Goal: Task Accomplishment & Management: Use online tool/utility

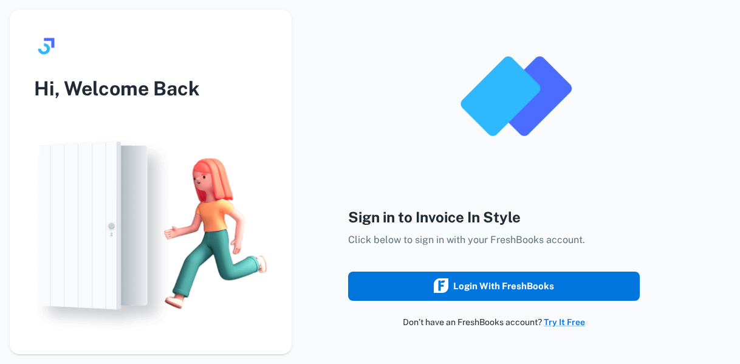
click at [513, 284] on div "Login with FreshBooks" at bounding box center [494, 286] width 120 height 16
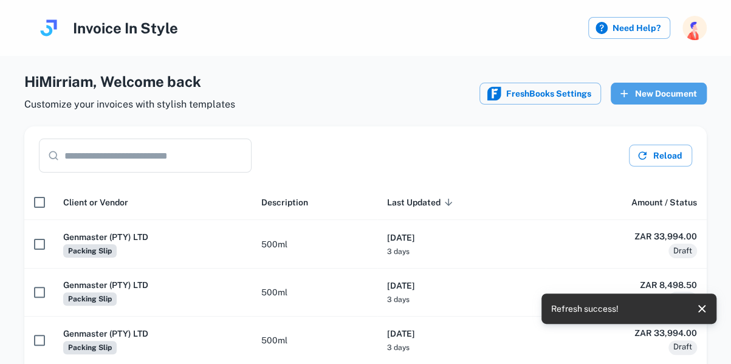
click at [680, 98] on button "New Document" at bounding box center [658, 94] width 96 height 22
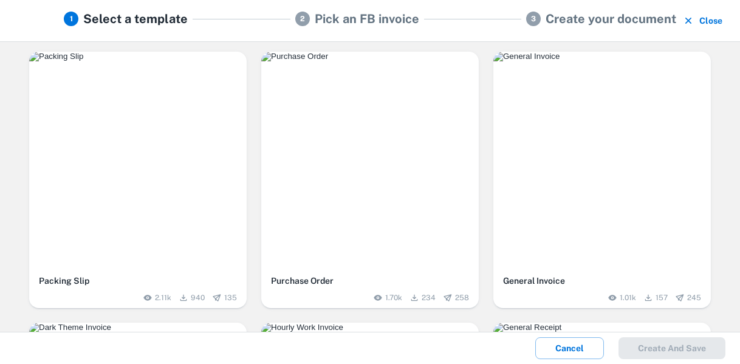
click at [169, 194] on div "button" at bounding box center [137, 160] width 217 height 217
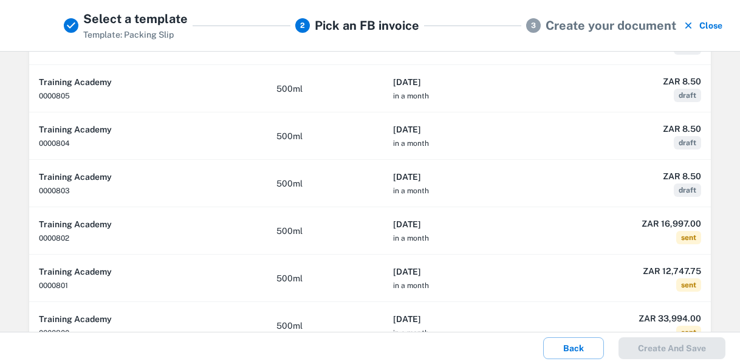
scroll to position [145, 0]
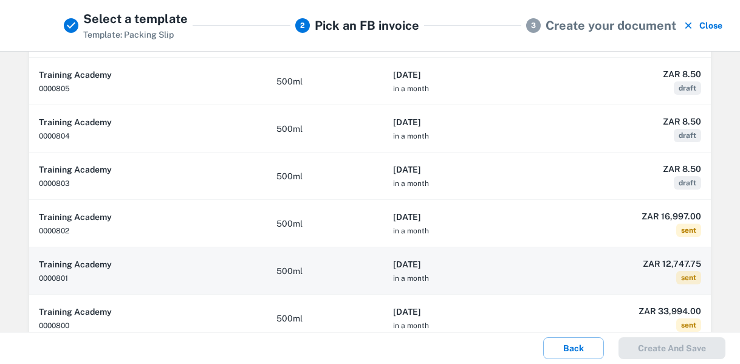
click at [445, 270] on th "2025-08-23 in a month" at bounding box center [461, 270] width 156 height 47
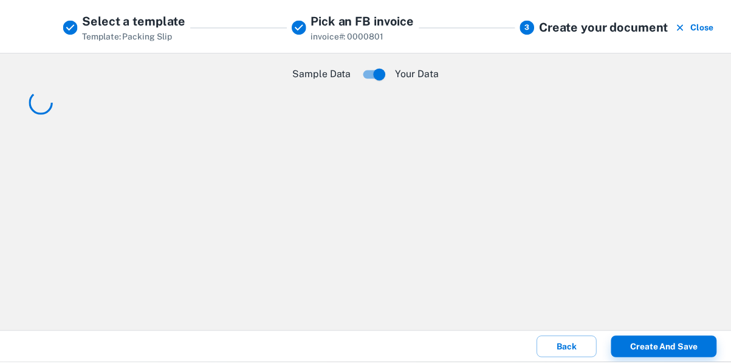
scroll to position [0, 0]
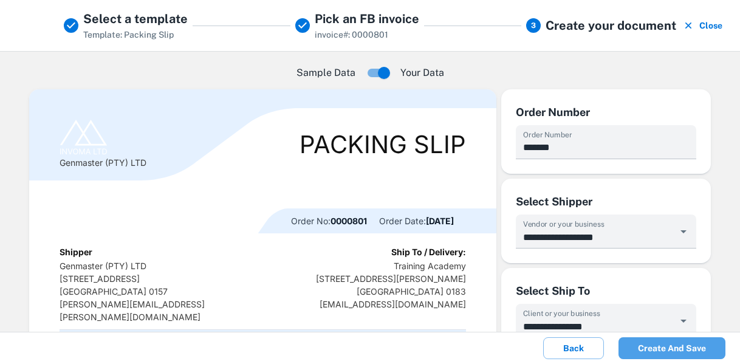
click at [673, 347] on button "Create and save" at bounding box center [671, 348] width 107 height 22
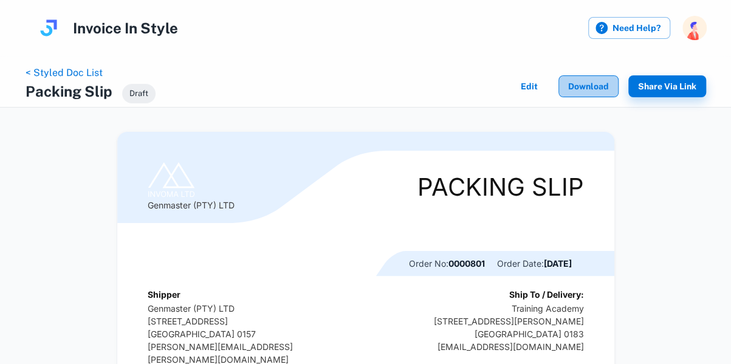
click at [584, 89] on button "Download" at bounding box center [588, 86] width 60 height 22
click at [89, 75] on link "< Styled Doc List" at bounding box center [64, 73] width 77 height 12
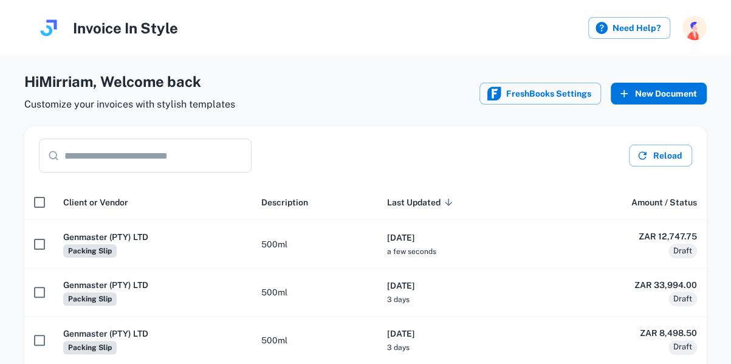
click at [658, 98] on button "New Document" at bounding box center [658, 94] width 96 height 22
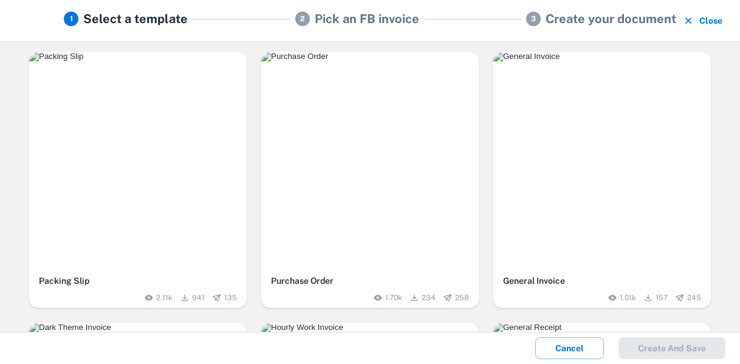
click at [163, 142] on div "button" at bounding box center [137, 160] width 217 height 217
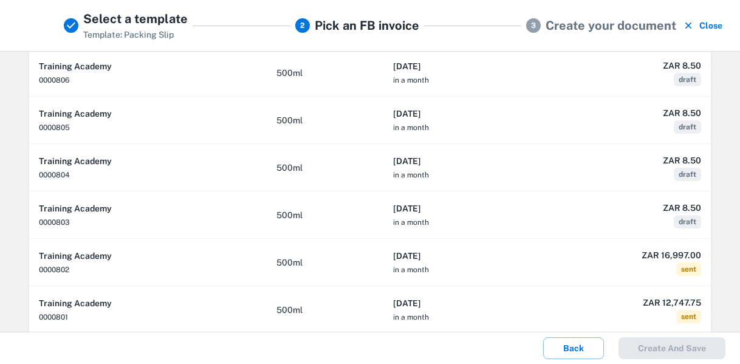
scroll to position [120, 0]
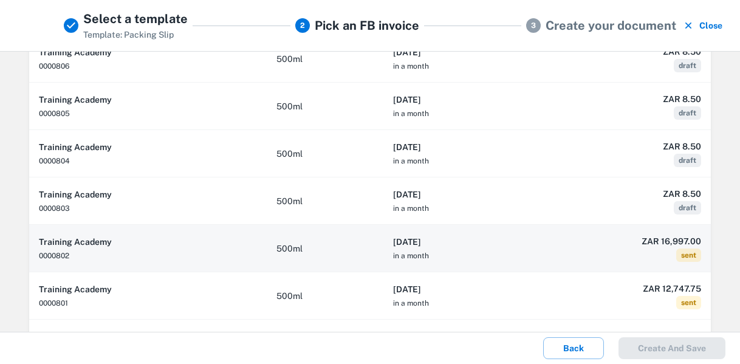
click at [520, 254] on th "2025-08-23 in a month" at bounding box center [461, 248] width 156 height 47
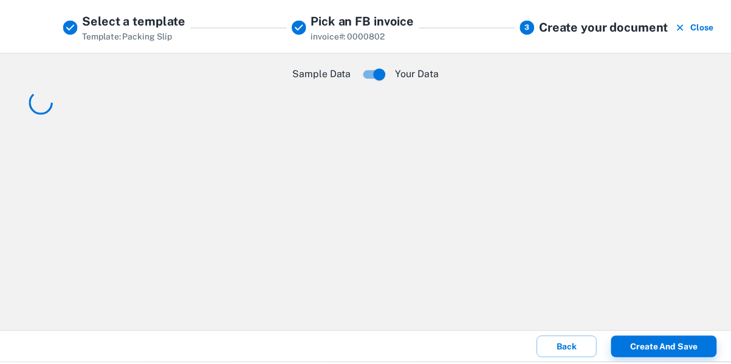
scroll to position [0, 0]
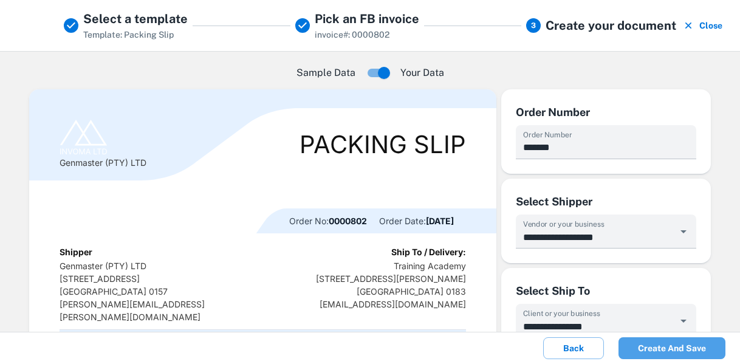
click at [657, 353] on button "Create and save" at bounding box center [671, 348] width 107 height 22
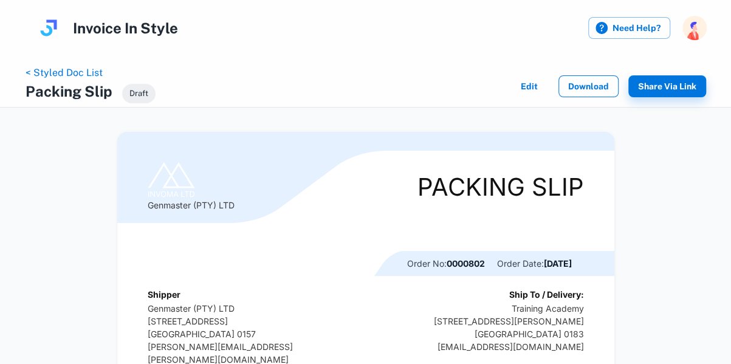
drag, startPoint x: 632, startPoint y: 143, endPoint x: 596, endPoint y: 87, distance: 66.1
click at [596, 87] on div "< Styled Doc List Packing Slip Draft Edit Download Share via Link Genmaster (PT…" at bounding box center [365, 349] width 711 height 559
click at [596, 87] on button "Download" at bounding box center [588, 86] width 60 height 22
click at [63, 69] on link "< Styled Doc List" at bounding box center [64, 73] width 77 height 12
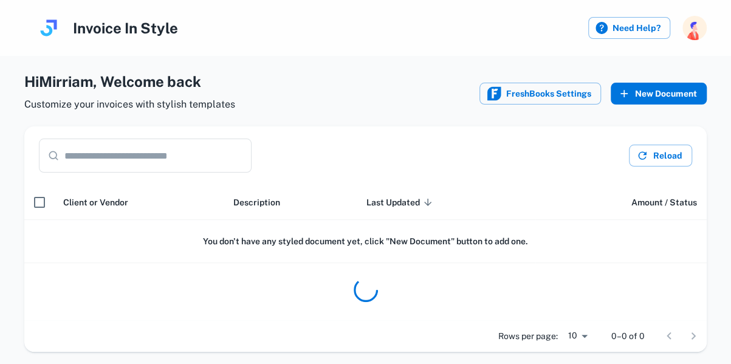
click at [675, 95] on button "New Document" at bounding box center [658, 94] width 96 height 22
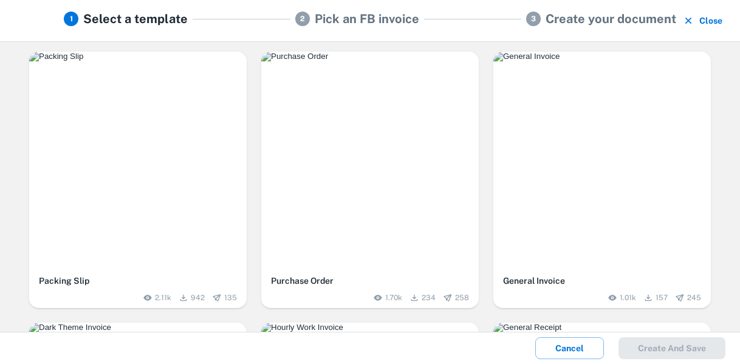
click at [199, 121] on div "button" at bounding box center [137, 160] width 217 height 217
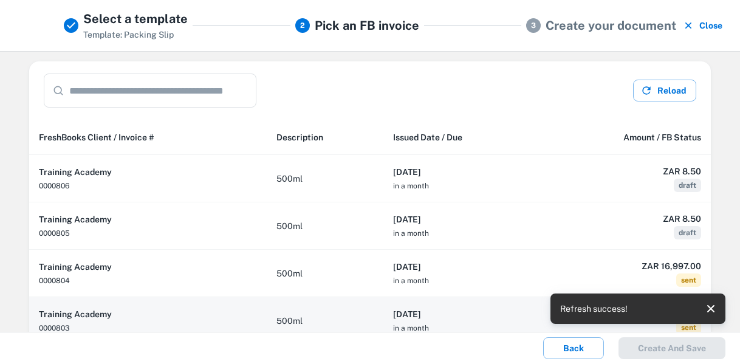
click at [196, 313] on h6 "Training Academy" at bounding box center [148, 313] width 218 height 13
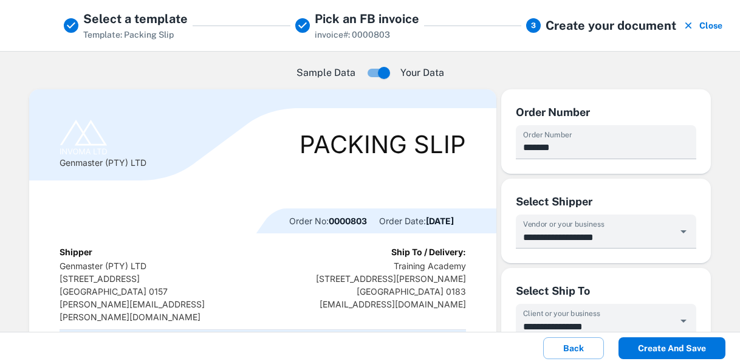
click at [672, 349] on button "Create and save" at bounding box center [671, 348] width 107 height 22
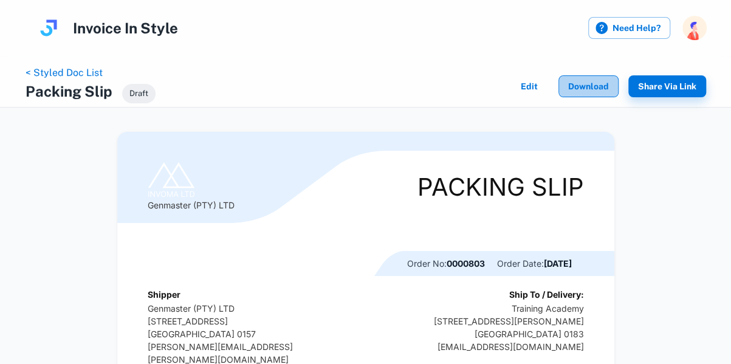
click at [581, 89] on button "Download" at bounding box center [588, 86] width 60 height 22
click at [86, 76] on link "< Styled Doc List" at bounding box center [64, 73] width 77 height 12
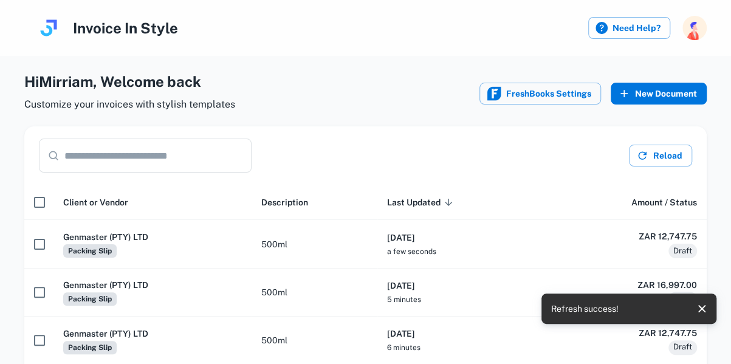
click at [664, 95] on button "New Document" at bounding box center [658, 94] width 96 height 22
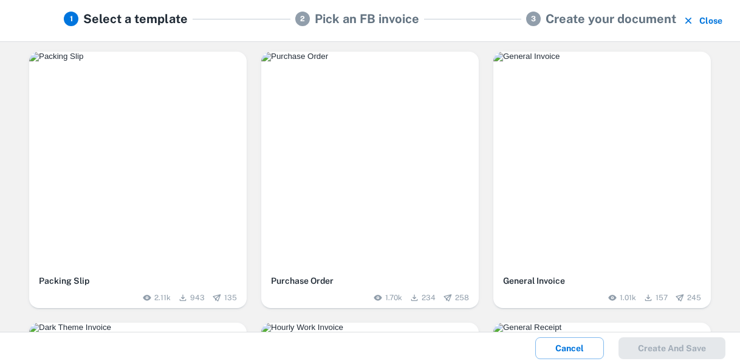
click at [197, 61] on img "button" at bounding box center [137, 57] width 217 height 10
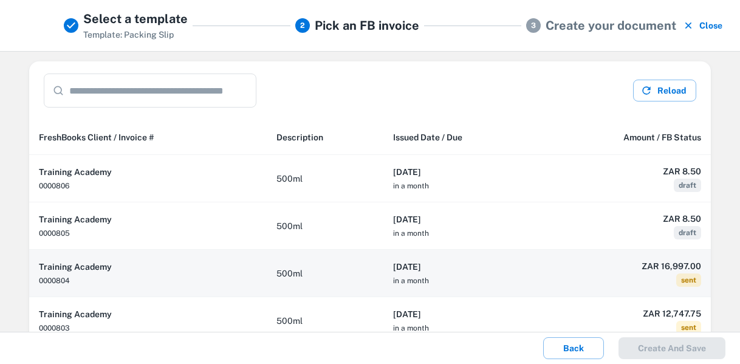
click at [360, 270] on td "500ml" at bounding box center [325, 273] width 117 height 47
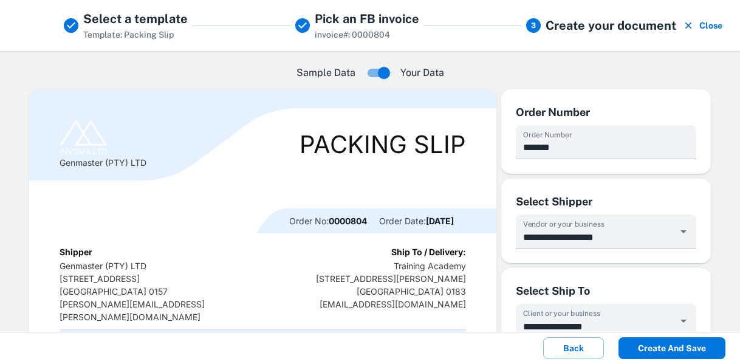
click at [671, 345] on button "Create and save" at bounding box center [671, 348] width 107 height 22
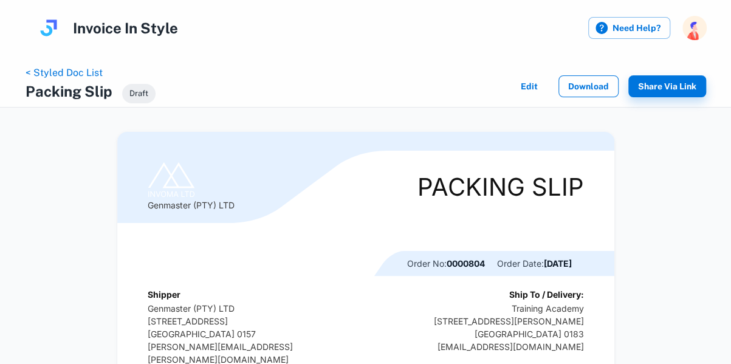
click at [596, 84] on button "Download" at bounding box center [588, 86] width 60 height 22
click at [64, 72] on link "< Styled Doc List" at bounding box center [64, 73] width 77 height 12
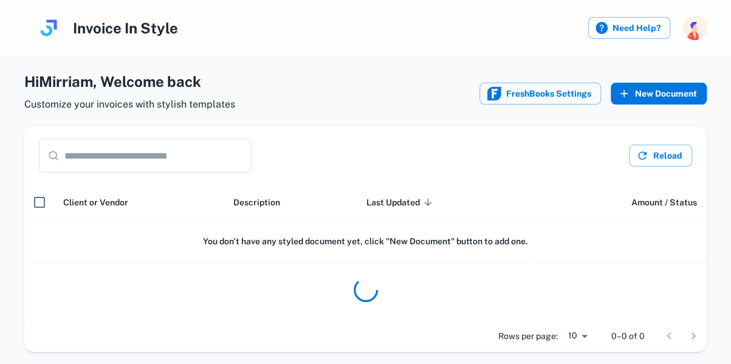
click at [645, 87] on button "New Document" at bounding box center [658, 94] width 96 height 22
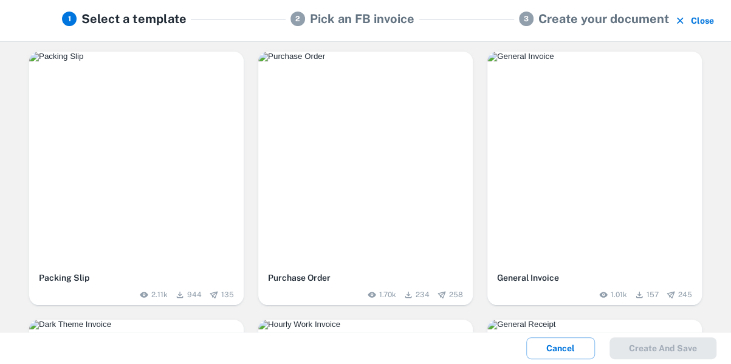
click at [167, 176] on div "button" at bounding box center [136, 159] width 214 height 214
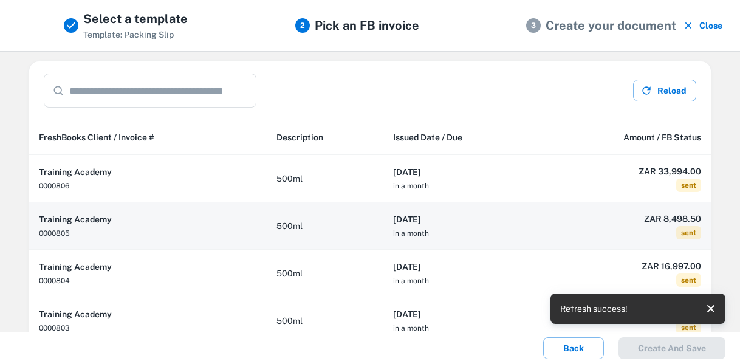
click at [447, 247] on th "2025-08-25 in a month" at bounding box center [461, 225] width 156 height 47
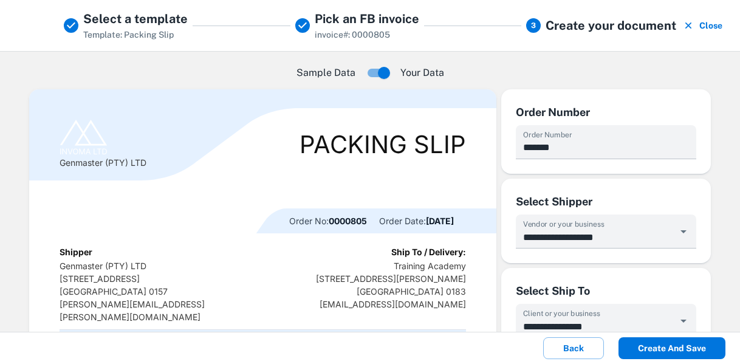
click at [663, 347] on button "Create and save" at bounding box center [671, 348] width 107 height 22
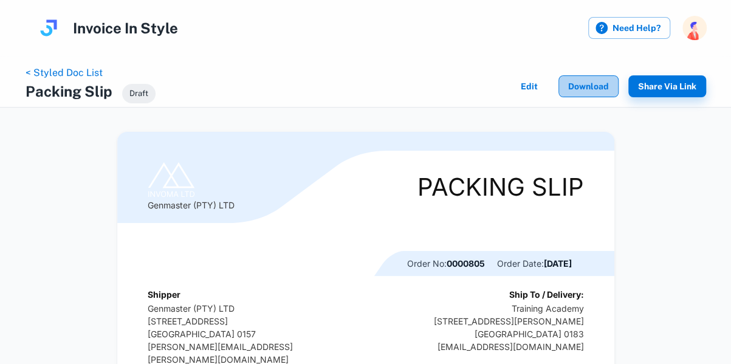
click at [586, 84] on button "Download" at bounding box center [588, 86] width 60 height 22
click at [69, 69] on link "< Styled Doc List" at bounding box center [64, 73] width 77 height 12
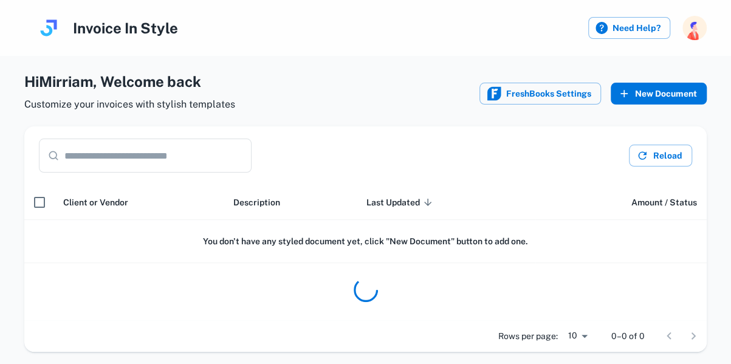
click at [681, 92] on button "New Document" at bounding box center [658, 94] width 96 height 22
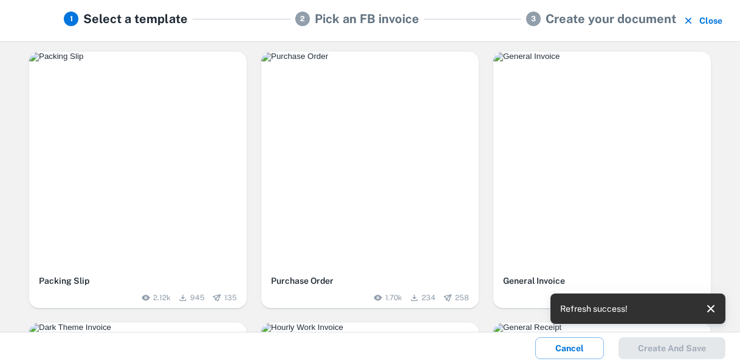
click at [173, 61] on img "button" at bounding box center [137, 57] width 217 height 10
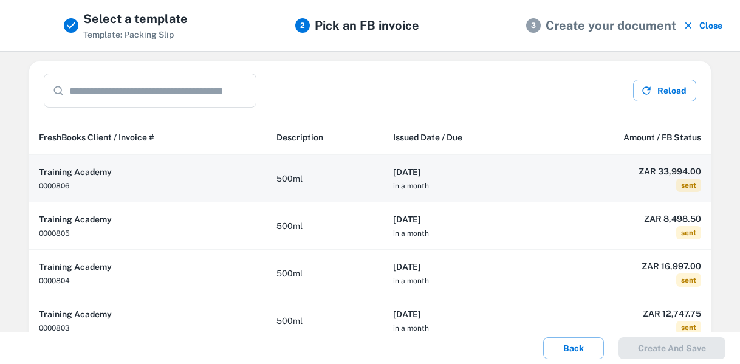
click at [499, 179] on th "2025-08-25 in a month" at bounding box center [461, 178] width 156 height 47
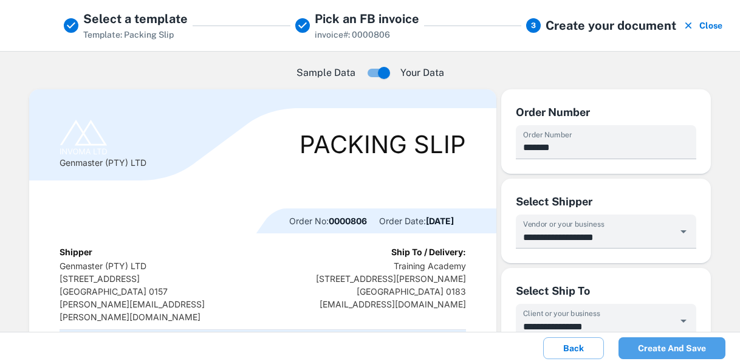
click at [672, 348] on button "Create and save" at bounding box center [671, 348] width 107 height 22
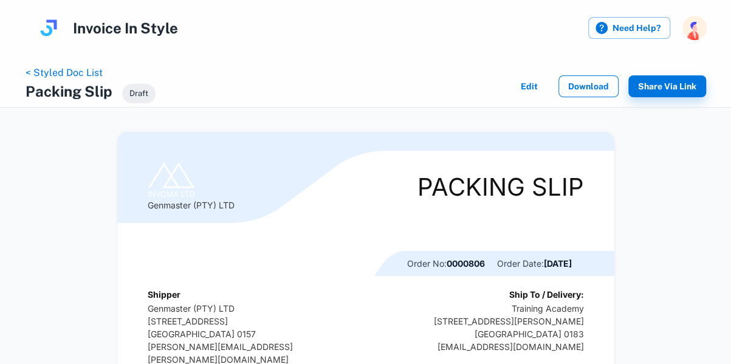
click at [594, 87] on button "Download" at bounding box center [588, 86] width 60 height 22
